Goal: Obtain resource: Obtain resource

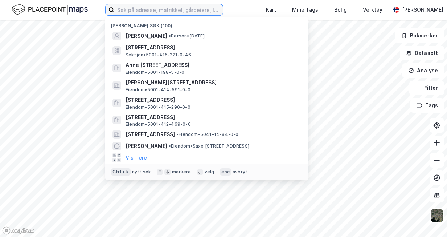
click at [155, 11] on input at bounding box center [168, 9] width 109 height 11
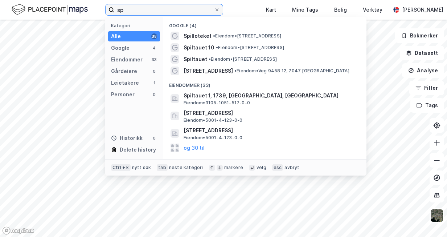
type input "s"
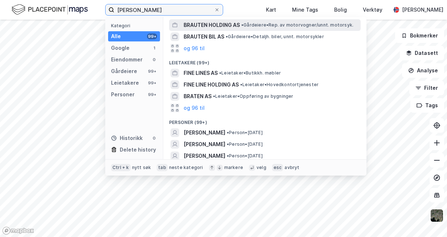
scroll to position [67, 0]
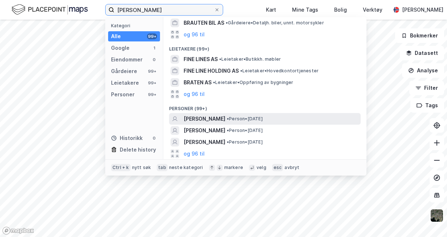
type input "[PERSON_NAME]"
click at [245, 116] on span "• Person • [DATE]" at bounding box center [245, 119] width 36 height 6
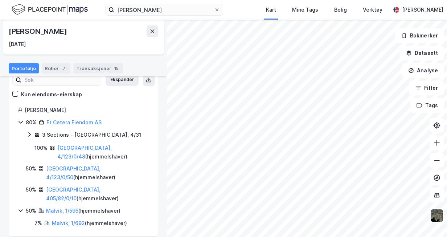
scroll to position [63, 0]
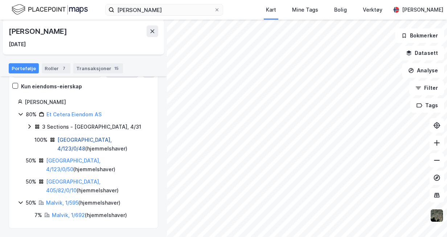
click at [104, 136] on link "[GEOGRAPHIC_DATA], 4/123/0/48" at bounding box center [84, 143] width 54 height 15
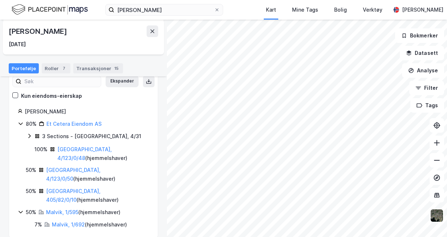
scroll to position [63, 0]
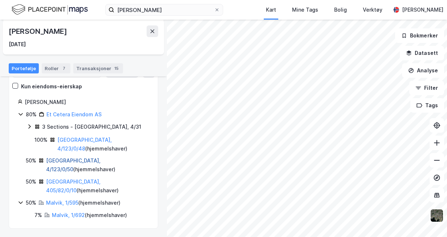
click at [97, 159] on link "[GEOGRAPHIC_DATA], 4/123/0/50" at bounding box center [73, 164] width 54 height 15
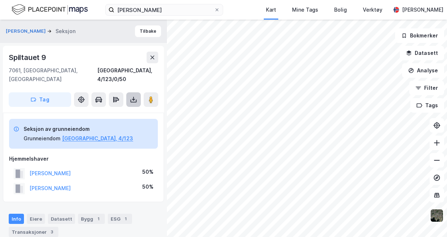
click at [131, 99] on icon at bounding box center [134, 100] width 6 height 3
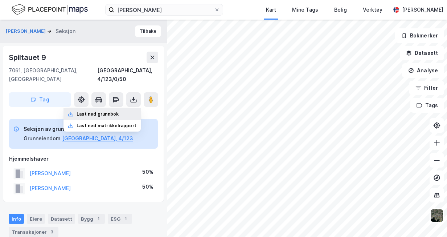
click at [122, 108] on div "Last ned grunnbok" at bounding box center [102, 114] width 77 height 12
